Goal: Task Accomplishment & Management: Manage account settings

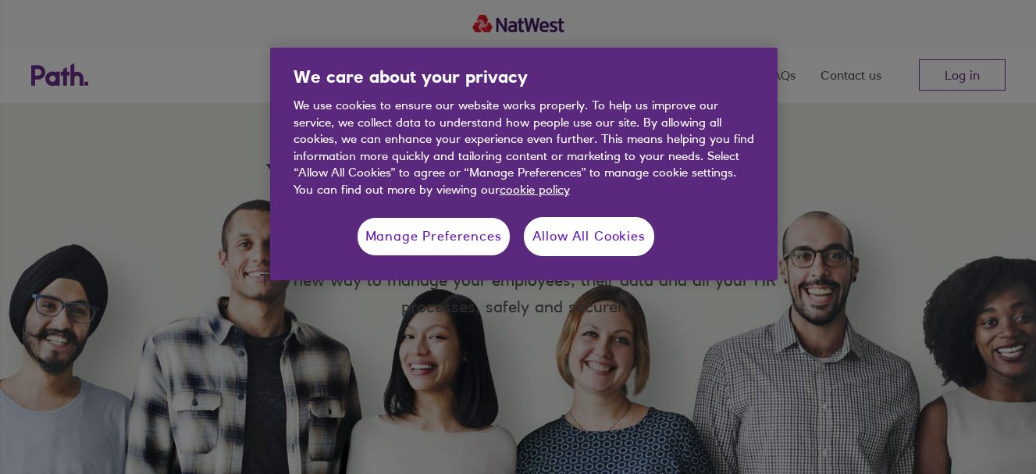
click at [604, 232] on button "Allow All Cookies" at bounding box center [589, 236] width 130 height 39
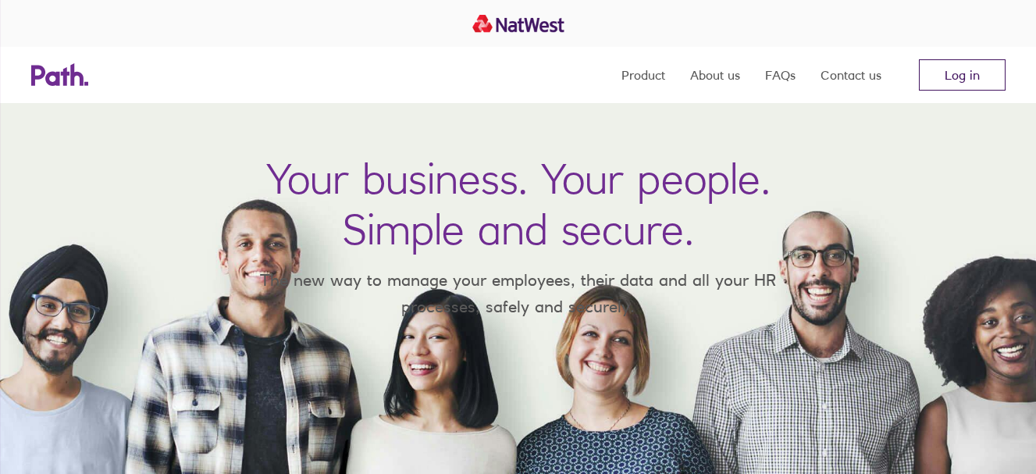
click at [961, 67] on link "Log in" at bounding box center [962, 74] width 87 height 31
click at [960, 72] on link "Log in" at bounding box center [962, 74] width 87 height 31
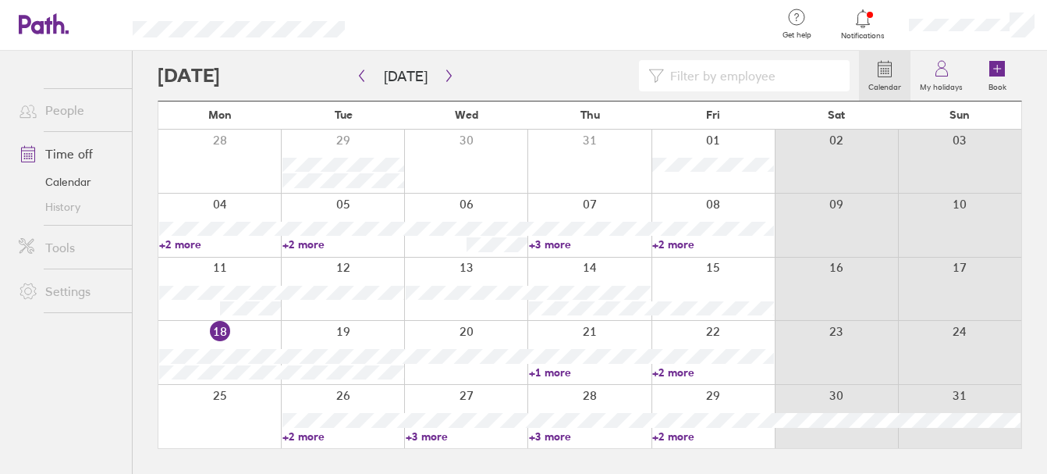
drag, startPoint x: 998, startPoint y: 69, endPoint x: 702, endPoint y: 322, distance: 390.2
click at [998, 69] on icon at bounding box center [997, 69] width 7 height 0
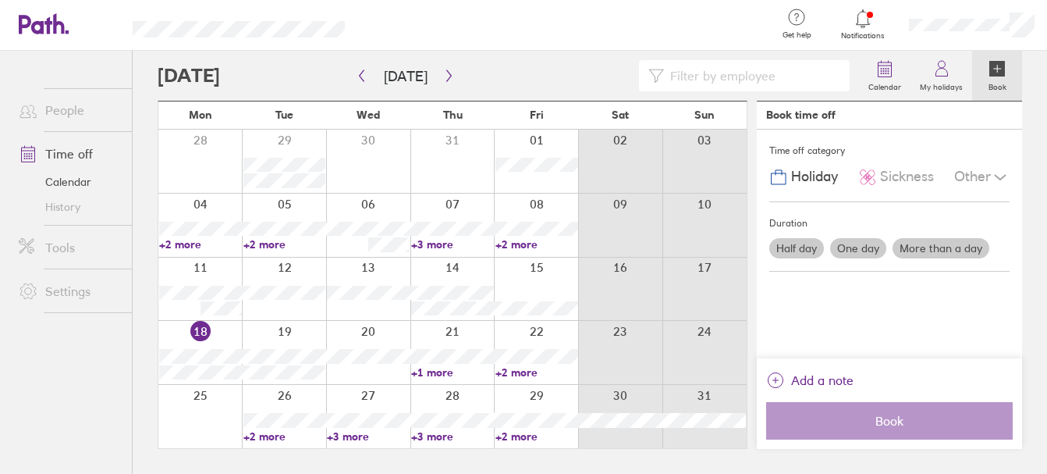
click at [468, 333] on div at bounding box center [453, 352] width 84 height 63
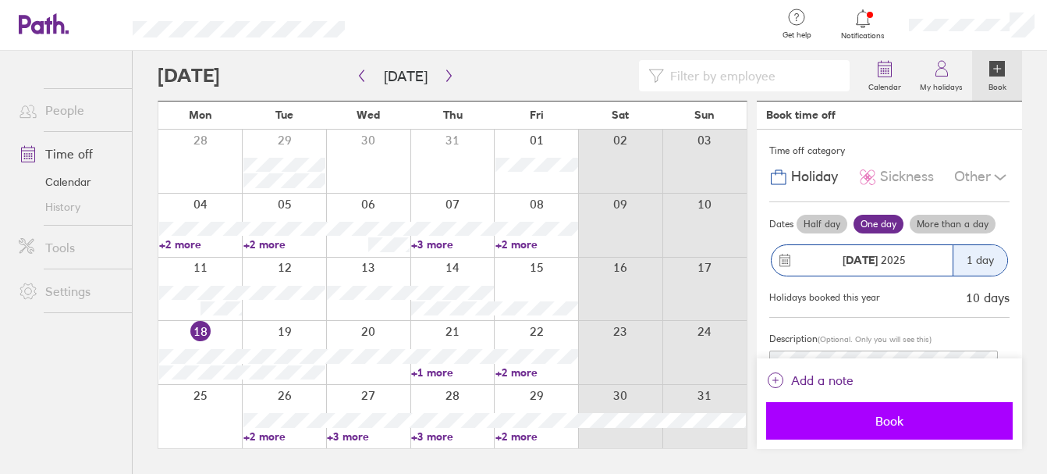
click at [864, 426] on span "Book" at bounding box center [889, 421] width 225 height 14
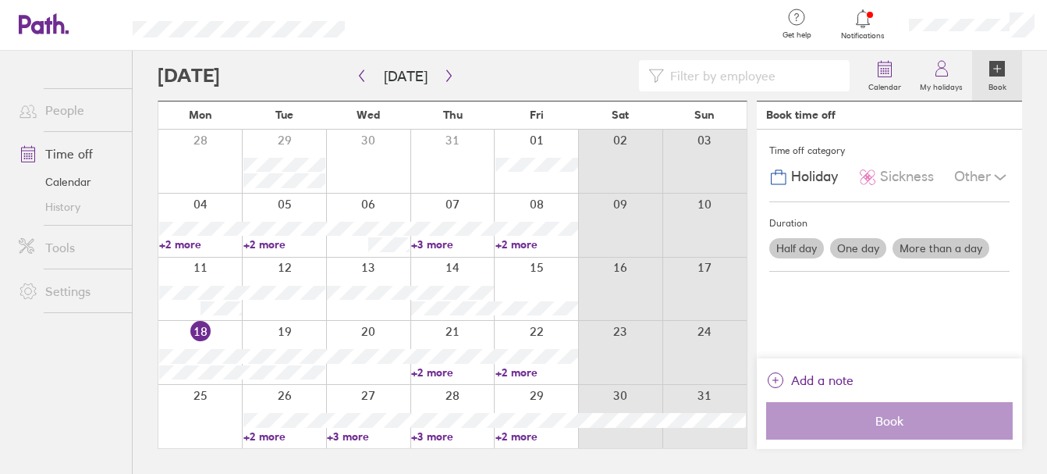
click at [860, 21] on icon at bounding box center [863, 18] width 19 height 19
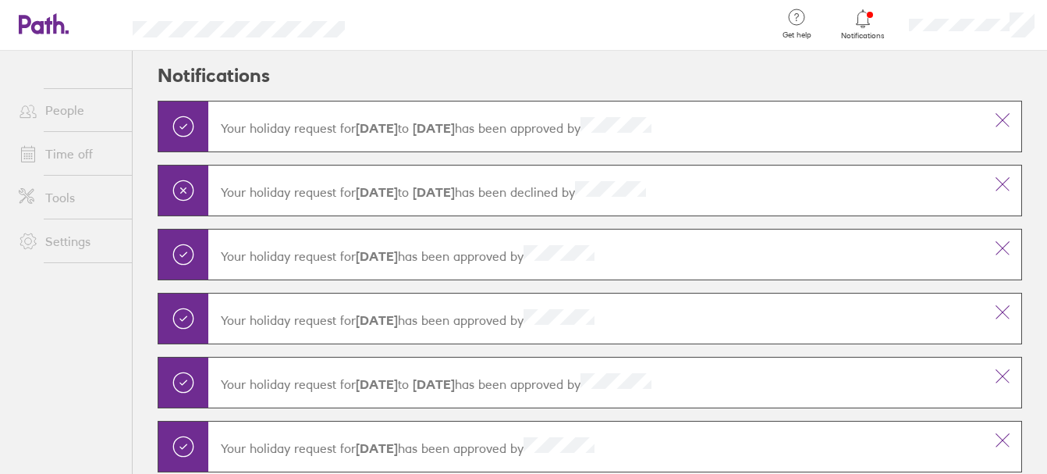
click at [866, 20] on icon at bounding box center [863, 18] width 19 height 19
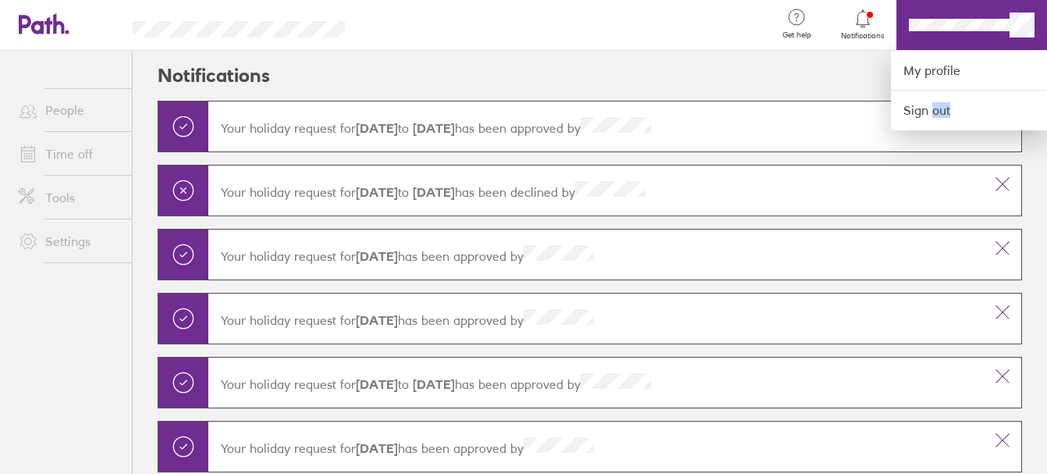
drag, startPoint x: 903, startPoint y: 21, endPoint x: 930, endPoint y: 137, distance: 119.3
click at [930, 137] on div at bounding box center [523, 237] width 1047 height 474
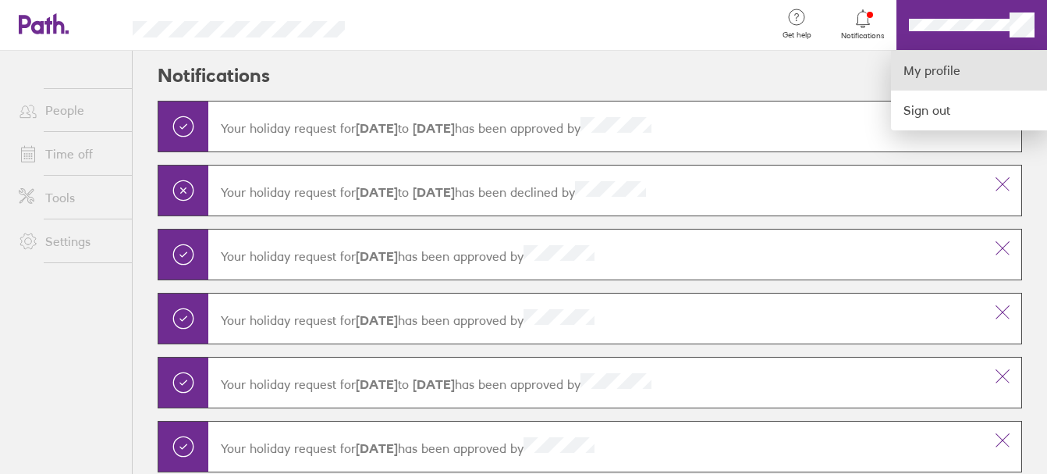
click at [923, 66] on link "My profile" at bounding box center [969, 71] width 156 height 40
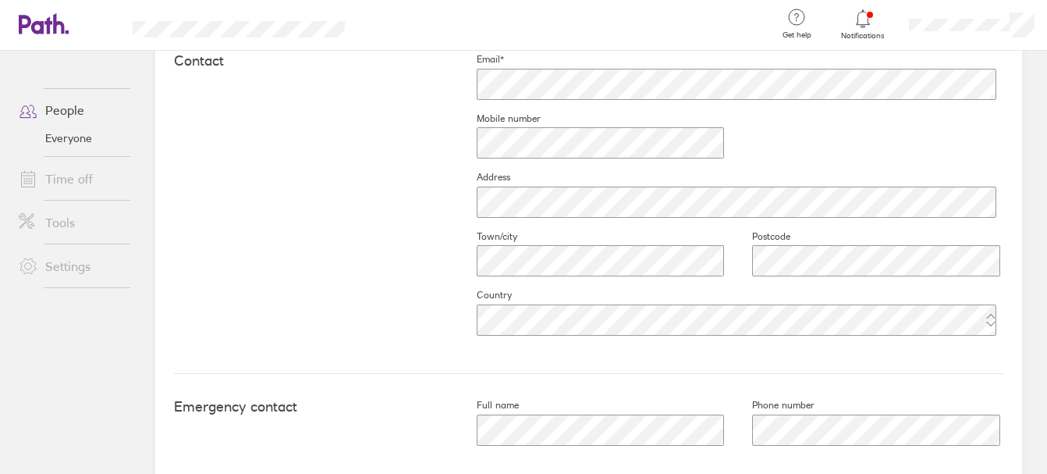
scroll to position [671, 0]
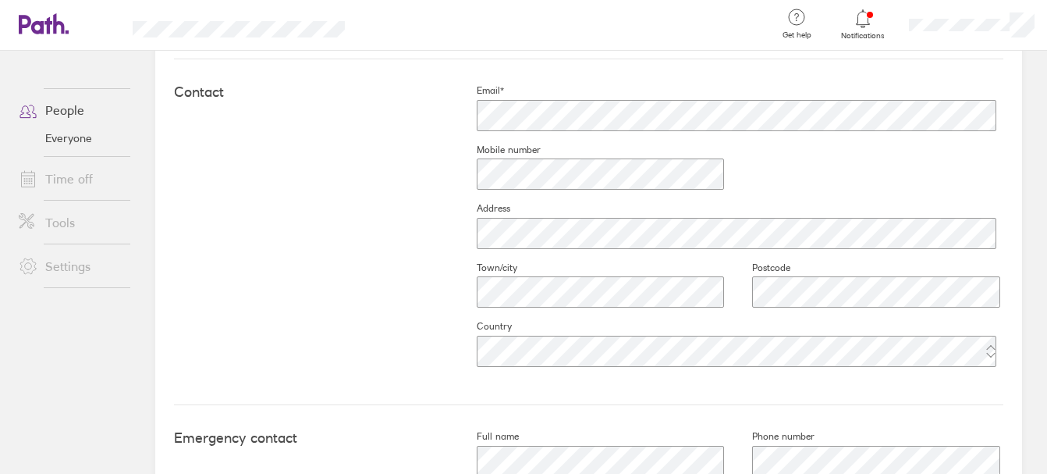
click at [70, 180] on link "Time off" at bounding box center [69, 178] width 126 height 31
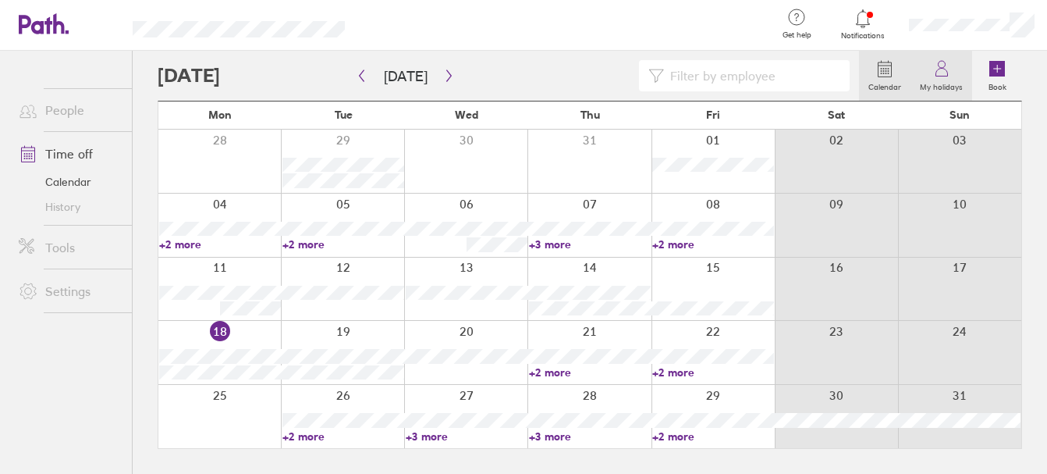
click at [944, 69] on icon at bounding box center [942, 73] width 12 height 8
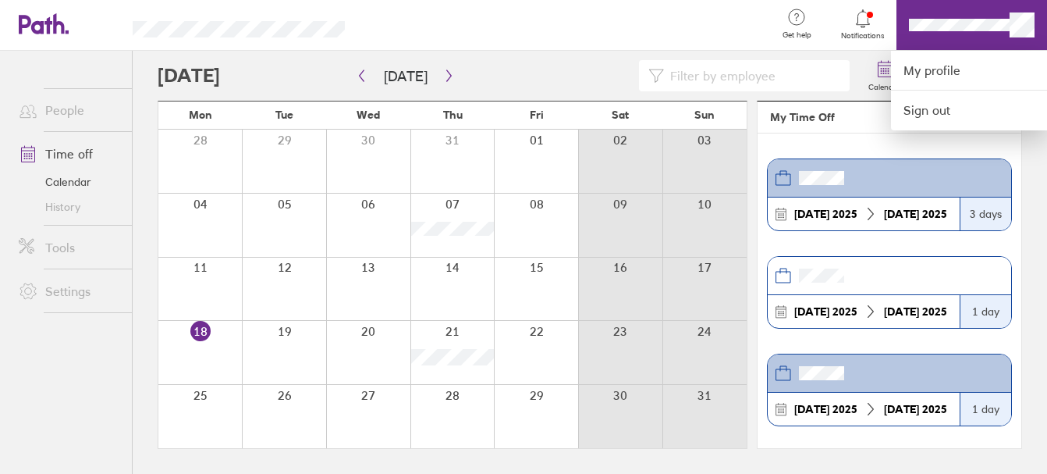
click at [64, 113] on div at bounding box center [523, 237] width 1047 height 474
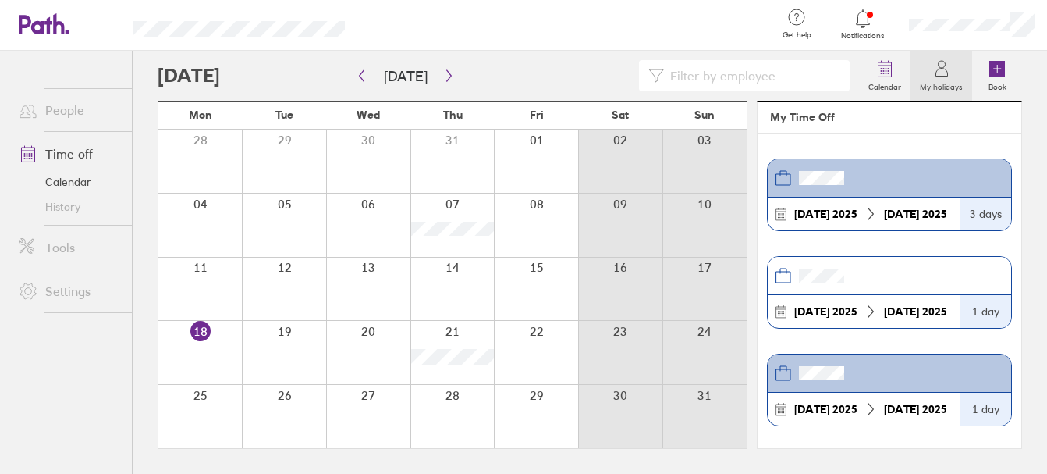
click at [63, 105] on link "People" at bounding box center [69, 109] width 126 height 31
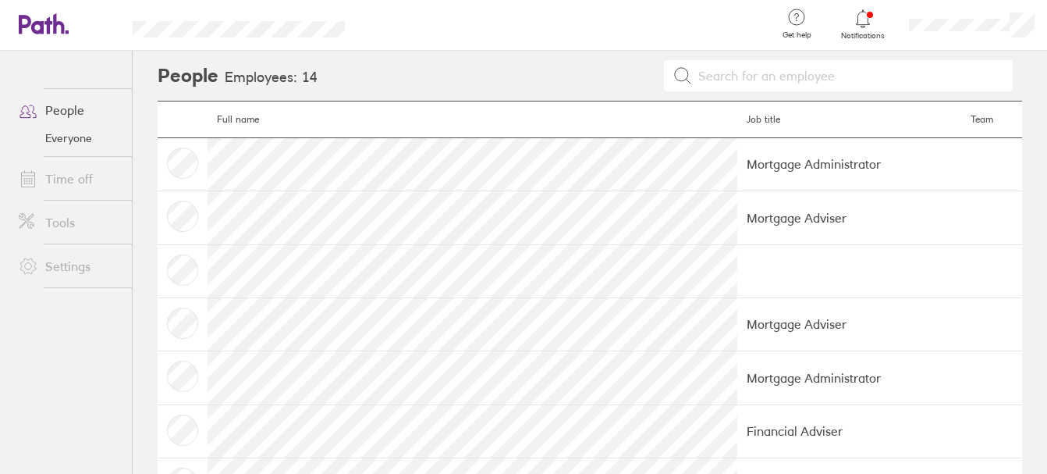
click at [175, 168] on td at bounding box center [183, 163] width 50 height 53
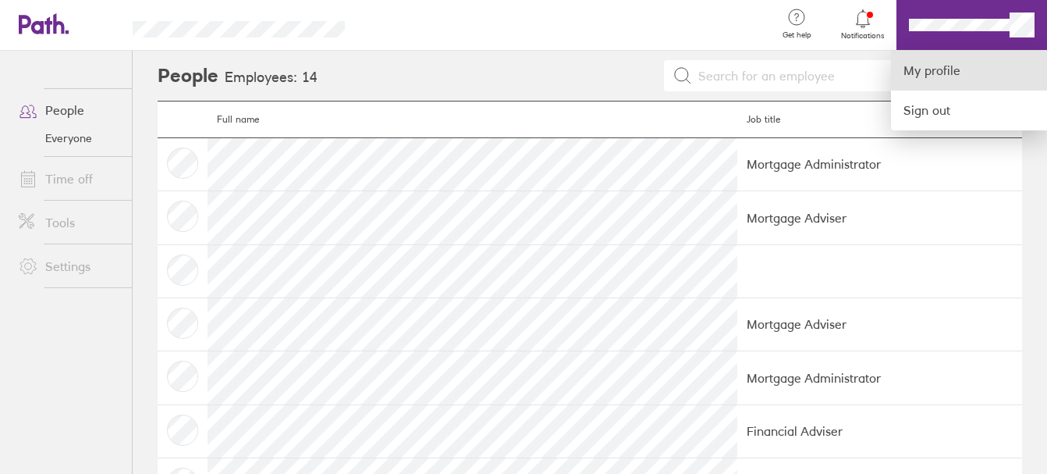
click at [953, 69] on link "My profile" at bounding box center [969, 71] width 156 height 40
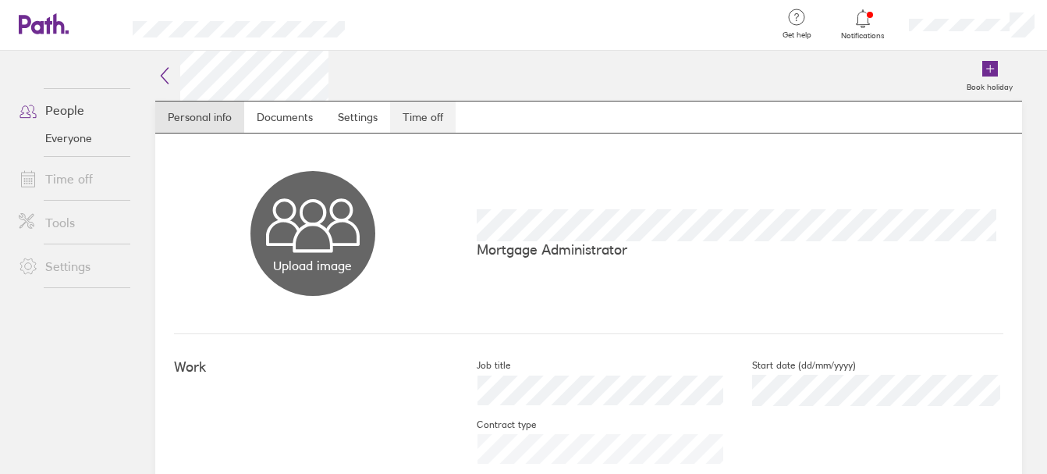
click at [421, 116] on link "Time off" at bounding box center [423, 116] width 66 height 31
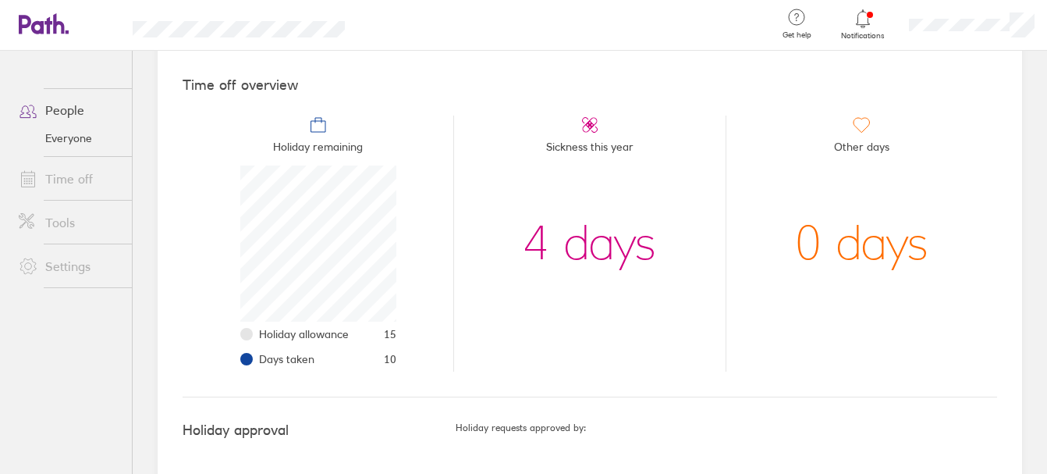
scroll to position [151, 0]
